Goal: Task Accomplishment & Management: Complete application form

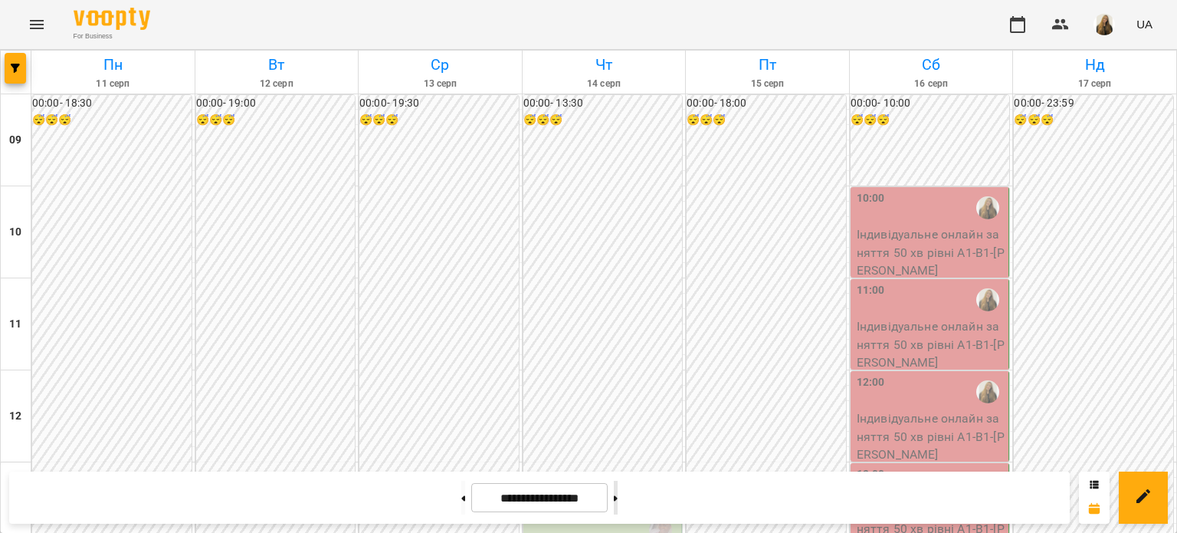
click at [618, 497] on button at bounding box center [616, 498] width 4 height 34
click at [618, 502] on button at bounding box center [616, 498] width 4 height 34
click at [618, 498] on icon at bounding box center [616, 498] width 4 height 6
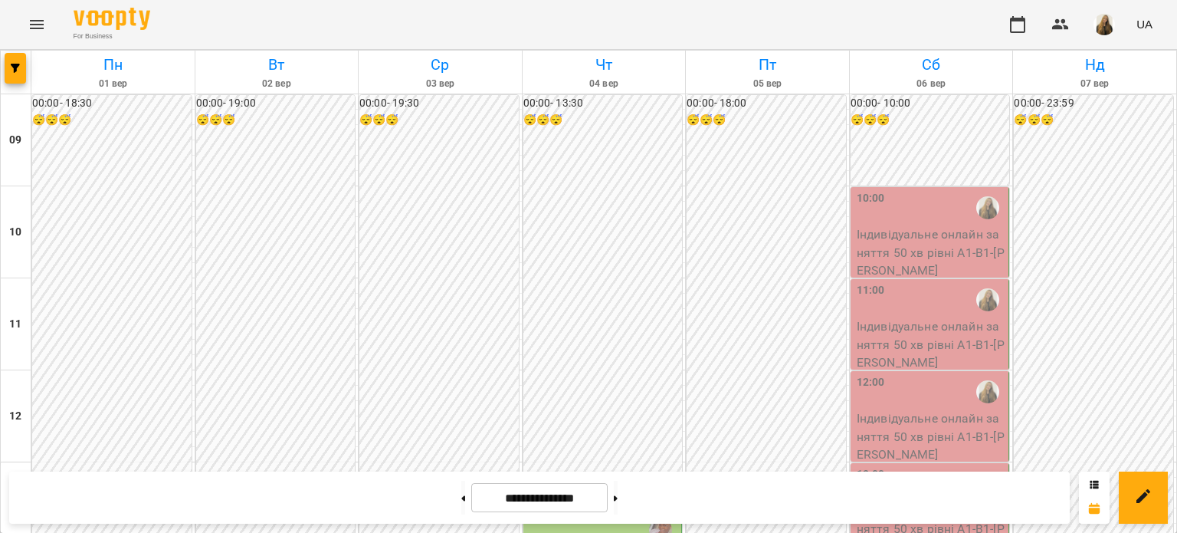
scroll to position [841, 0]
click at [618, 500] on icon at bounding box center [616, 498] width 4 height 6
click at [461, 505] on button at bounding box center [463, 498] width 4 height 34
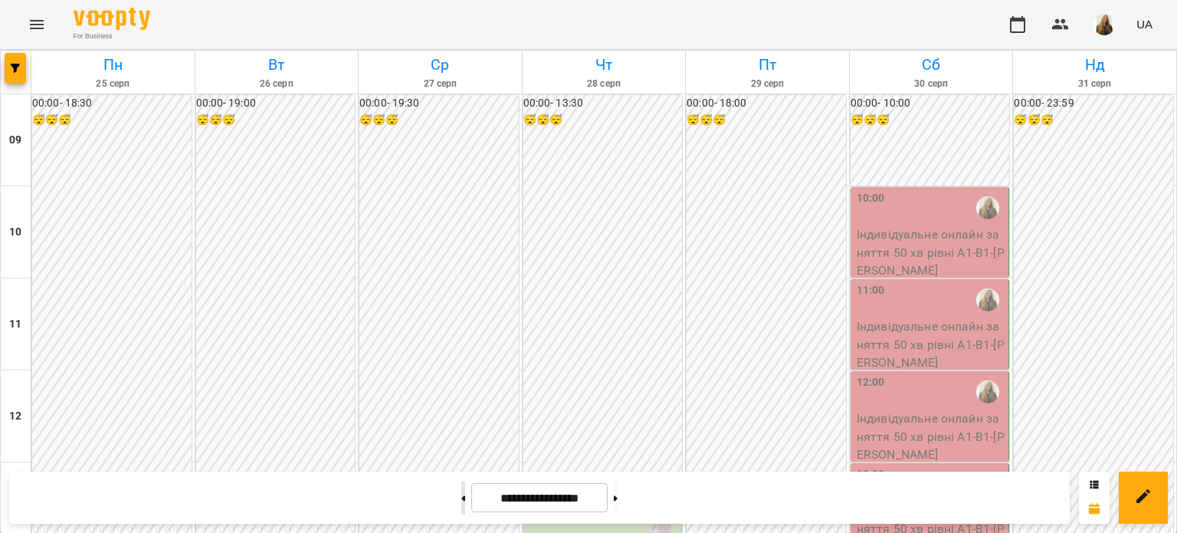
click at [461, 505] on button at bounding box center [463, 498] width 4 height 34
click at [618, 500] on button at bounding box center [616, 498] width 4 height 34
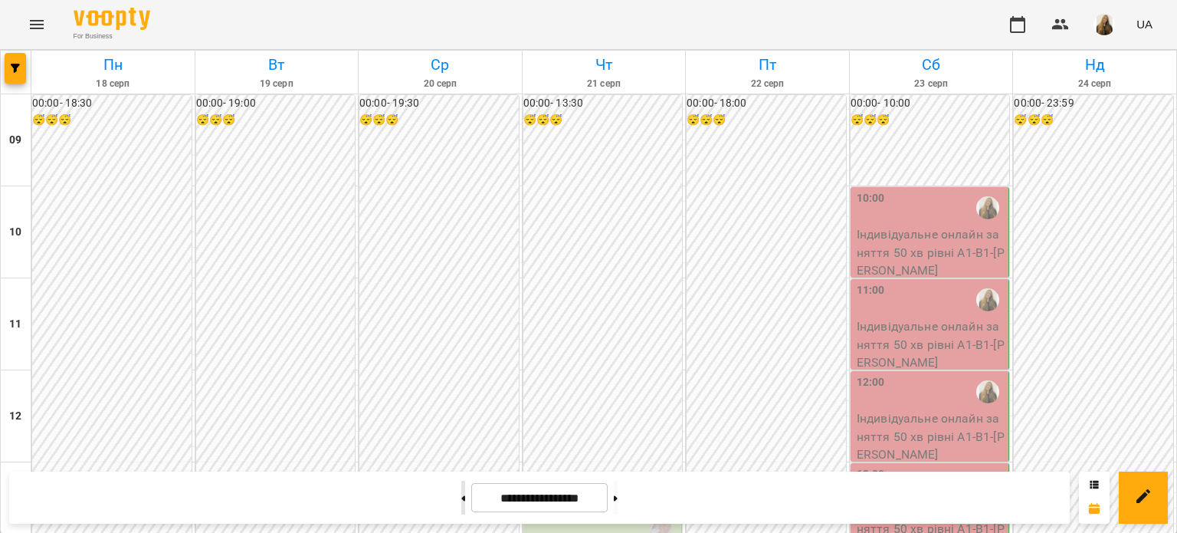
click at [461, 501] on button at bounding box center [463, 498] width 4 height 34
type input "**********"
